Goal: Task Accomplishment & Management: Use online tool/utility

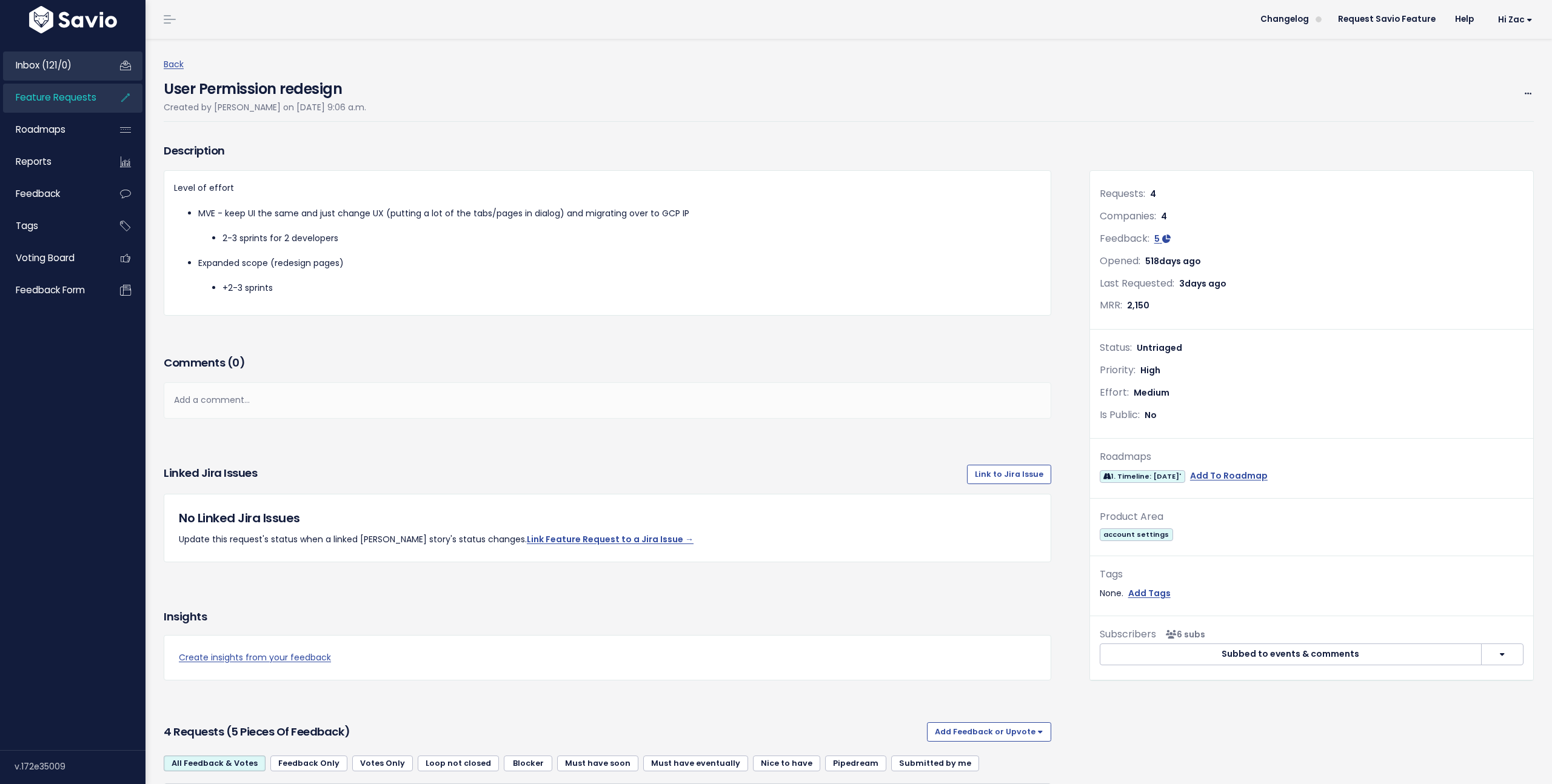
click at [53, 68] on span "Inbox (121/0)" at bounding box center [44, 64] width 55 height 13
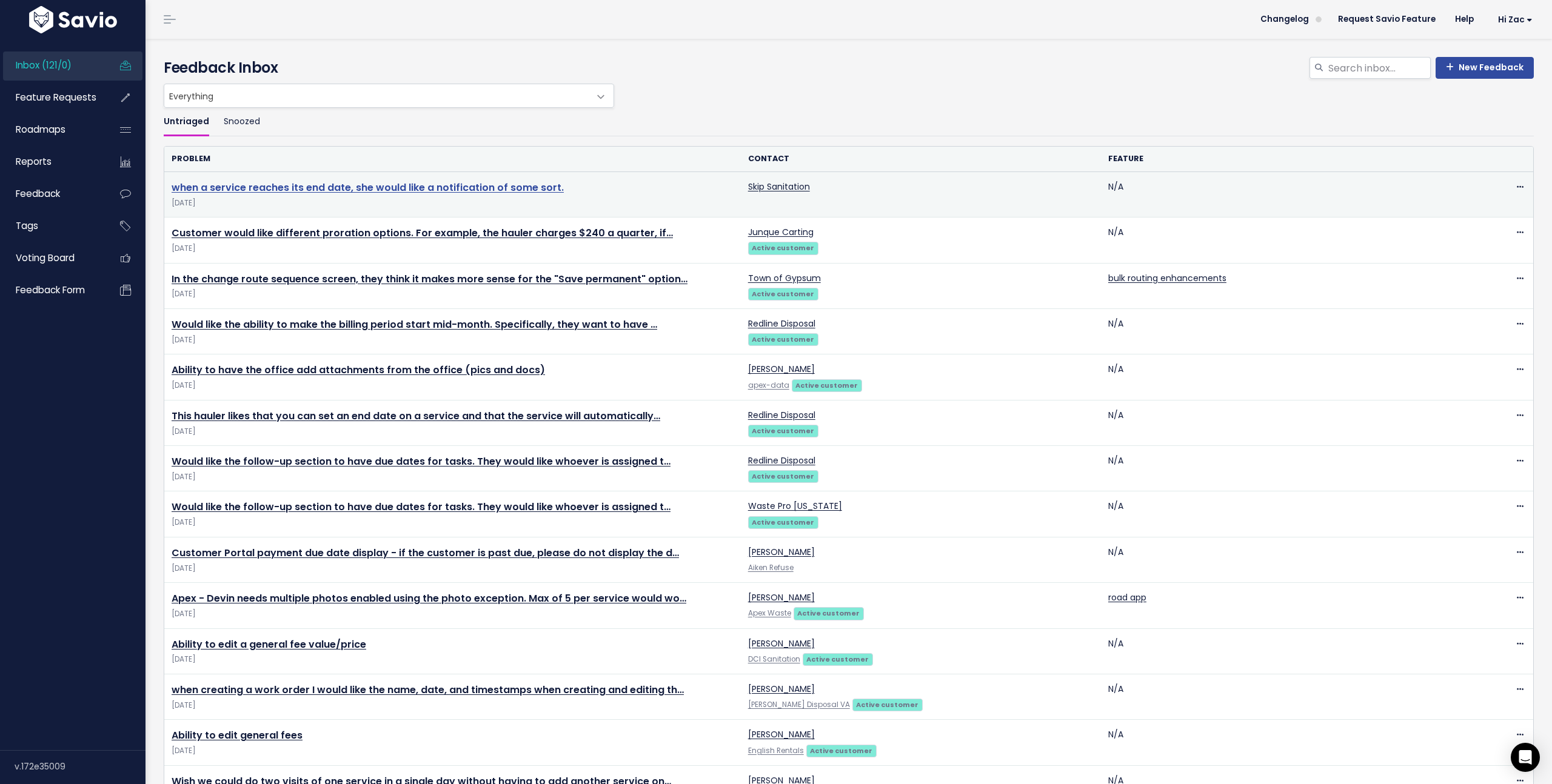
click at [351, 189] on link "when a service reaches its end date, she would like a notification of some sort." at bounding box center [367, 187] width 392 height 14
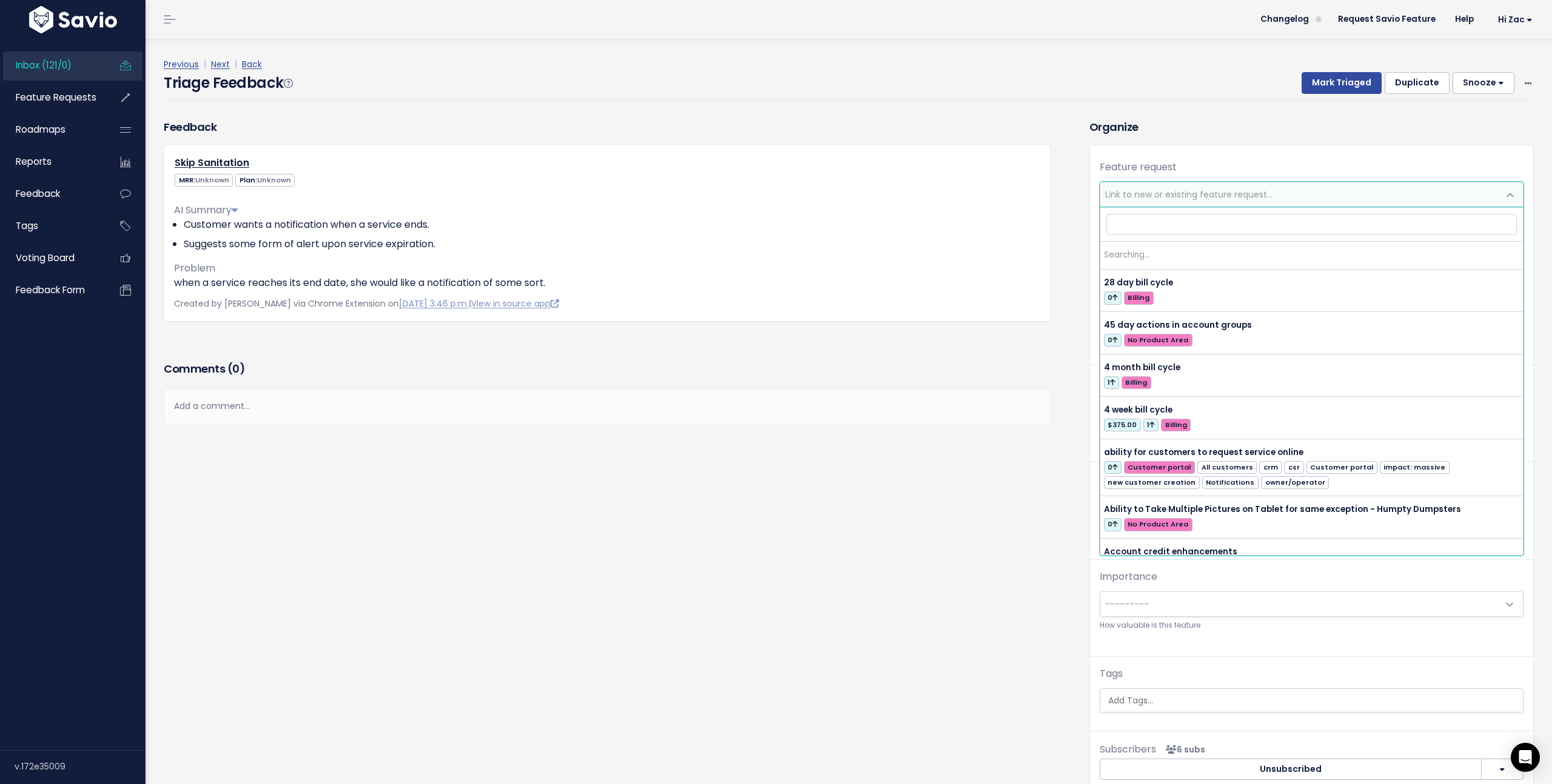
click at [1168, 195] on span "Link to new or existing feature request..." at bounding box center [1189, 194] width 167 height 12
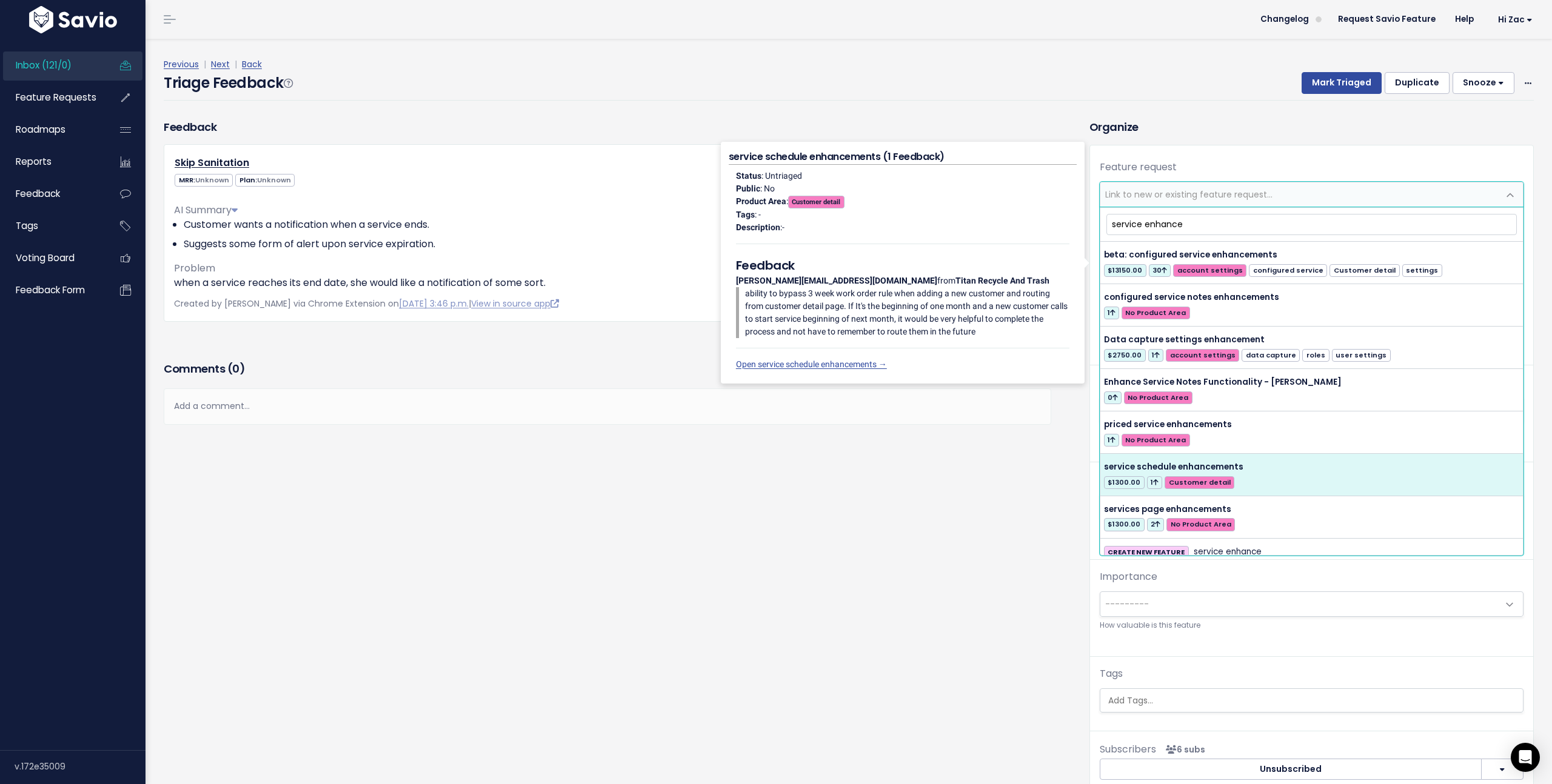
scroll to position [10, 0]
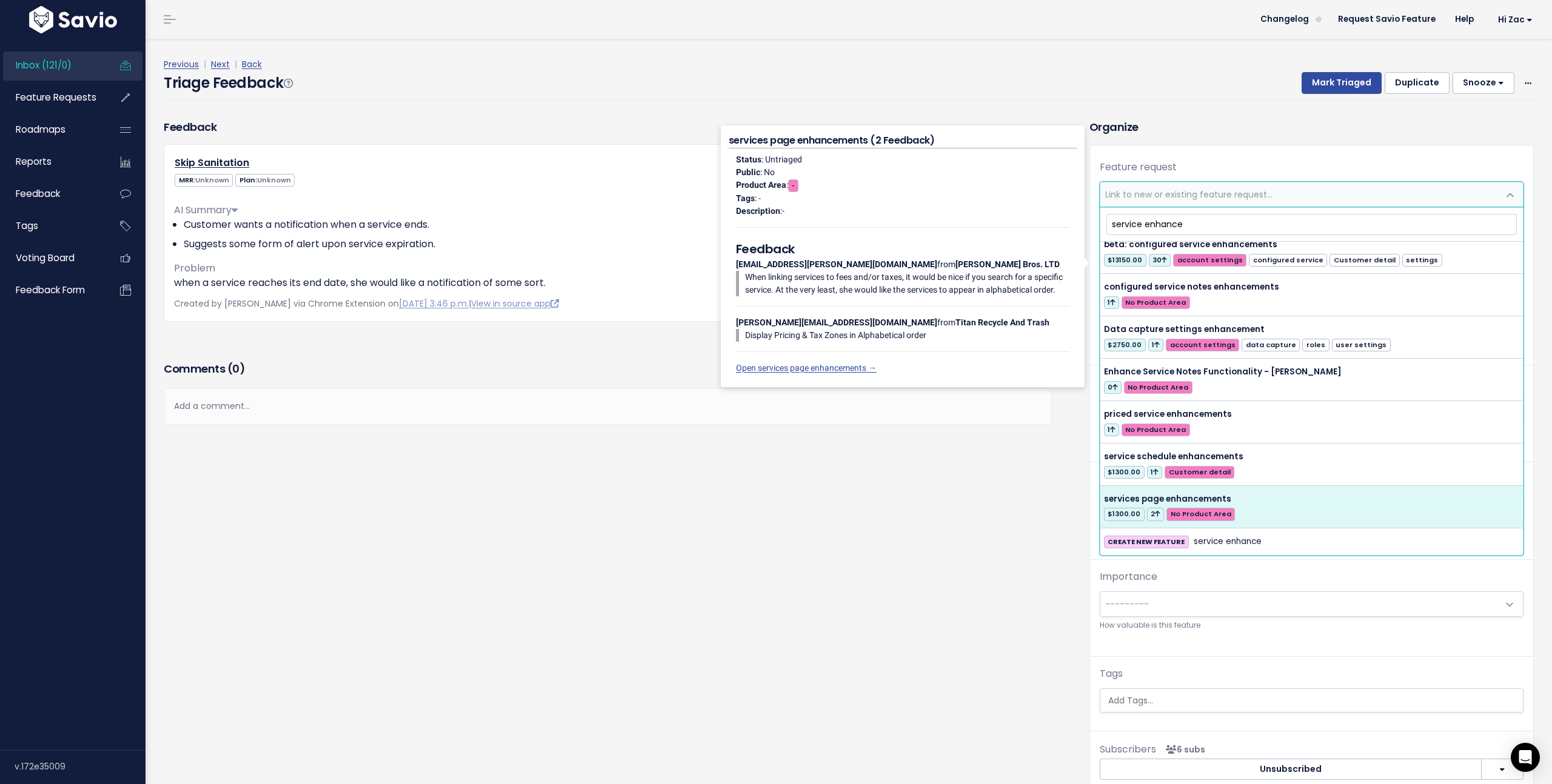
type input "service enhance"
